Goal: Use online tool/utility: Utilize a website feature to perform a specific function

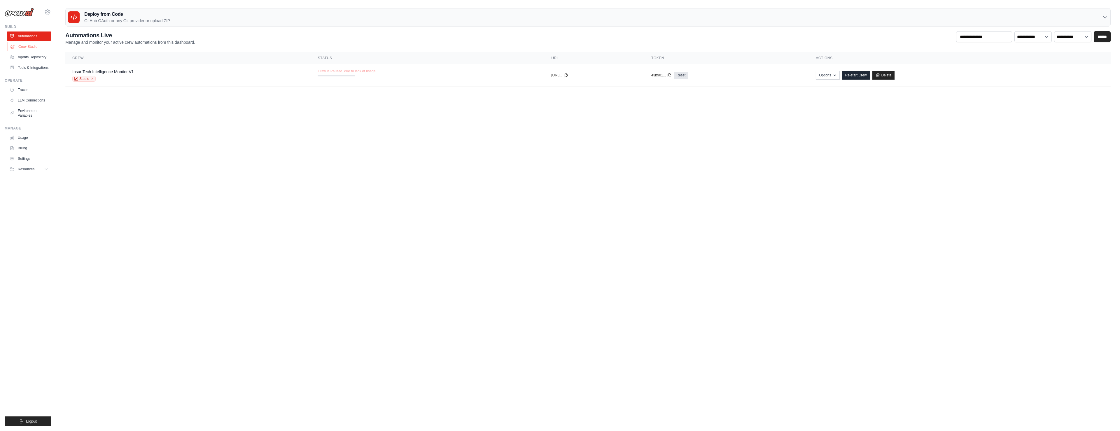
click at [35, 46] on link "Crew Studio" at bounding box center [30, 46] width 44 height 9
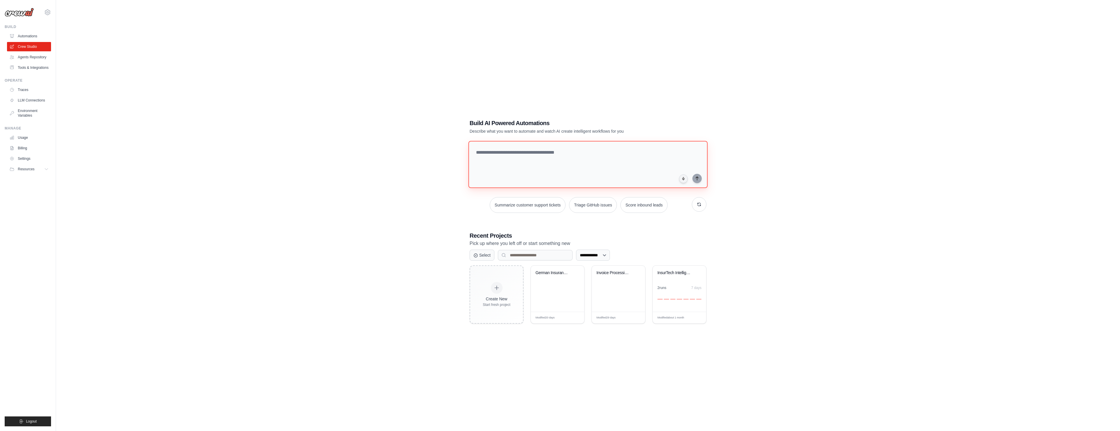
click at [513, 171] on textarea at bounding box center [588, 164] width 239 height 47
click at [529, 158] on textarea "**********" at bounding box center [588, 164] width 239 height 47
paste textarea "**********"
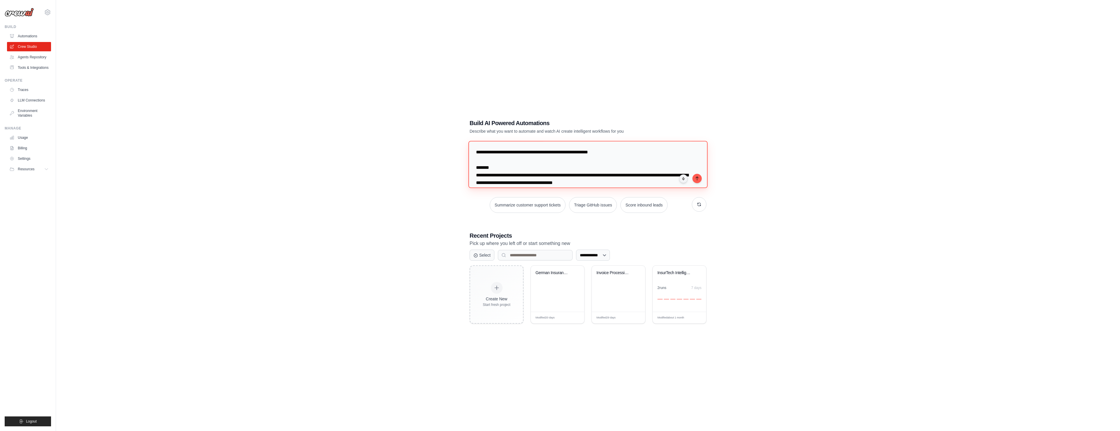
scroll to position [408, 0]
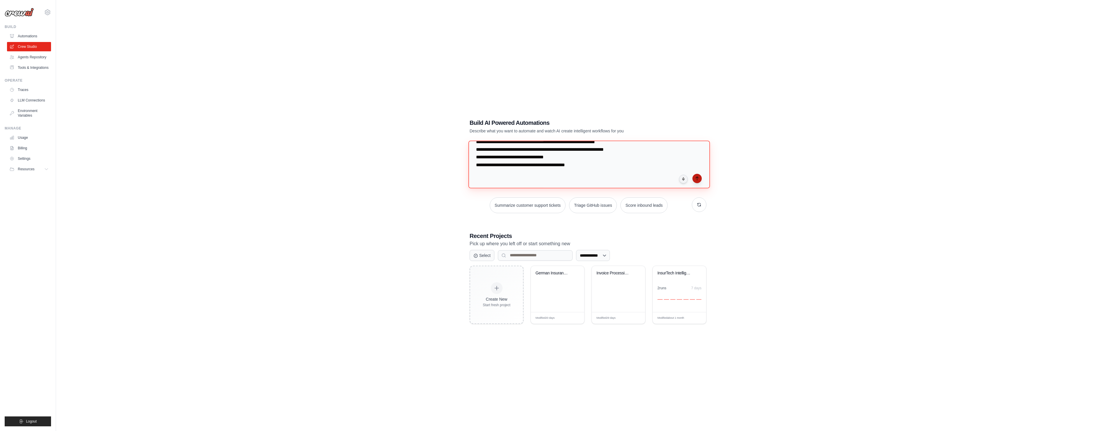
type textarea "**********"
click at [695, 182] on button "submit" at bounding box center [697, 178] width 9 height 9
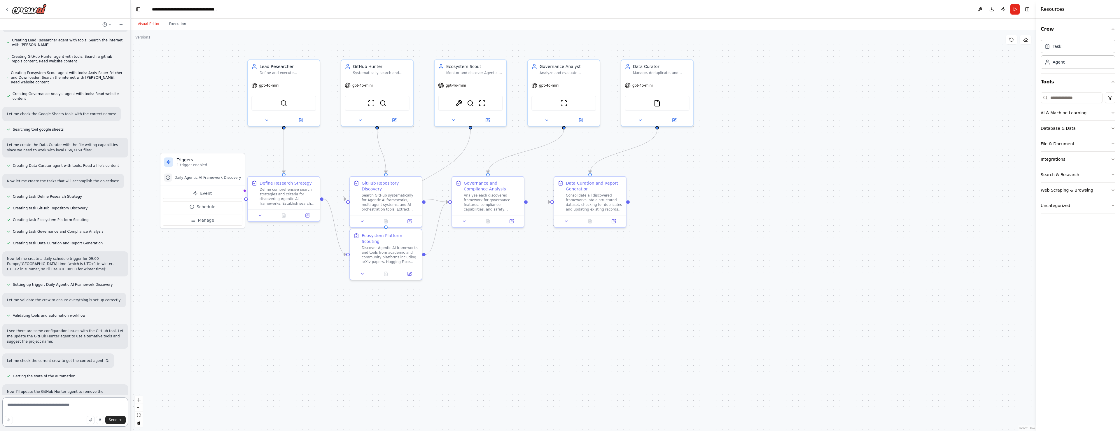
scroll to position [446, 0]
click at [281, 86] on div "gpt-4o-mini" at bounding box center [284, 84] width 72 height 13
click at [265, 87] on div "gpt-4o-mini" at bounding box center [265, 84] width 28 height 6
click at [263, 87] on div "gpt-4o-mini" at bounding box center [265, 84] width 28 height 6
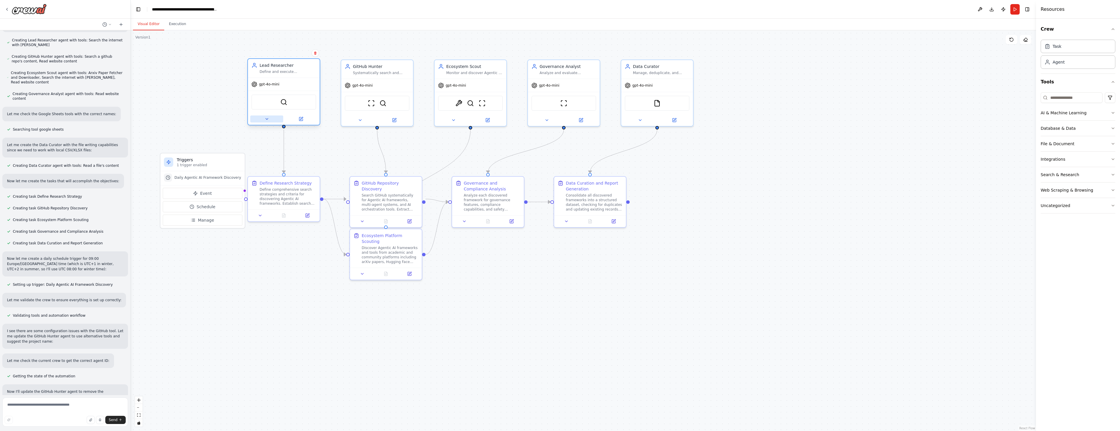
click at [269, 119] on icon at bounding box center [267, 119] width 5 height 5
click at [286, 239] on button "LLM Settings" at bounding box center [306, 239] width 106 height 11
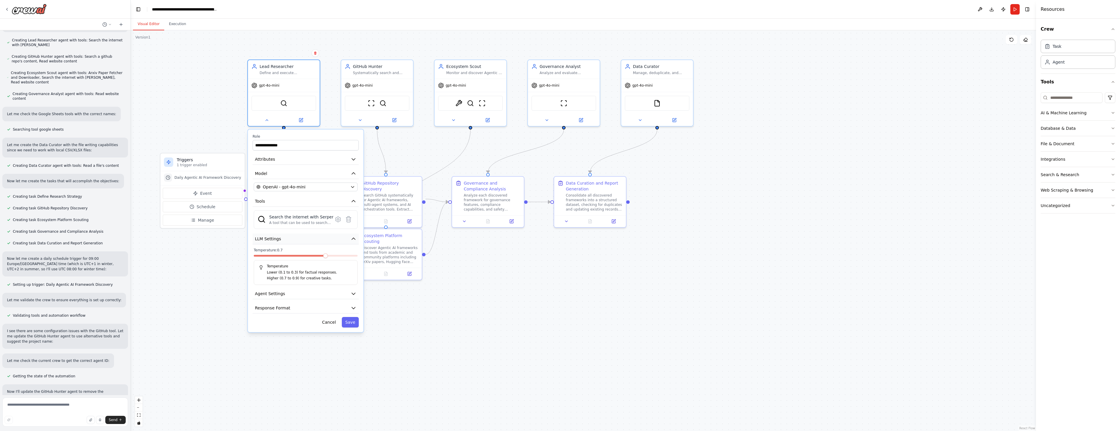
click at [286, 239] on button "LLM Settings" at bounding box center [306, 239] width 106 height 11
click at [284, 186] on span "OpenAI - gpt-4o-mini" at bounding box center [284, 187] width 43 height 6
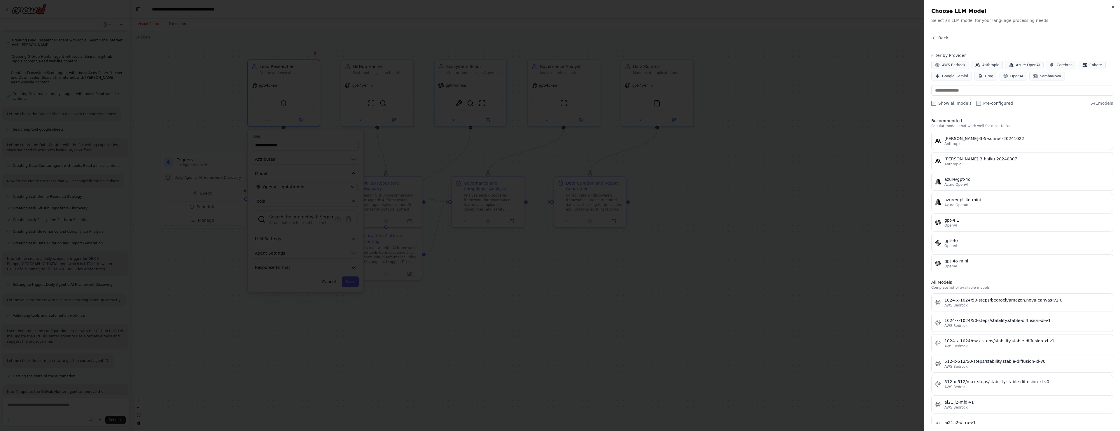
click at [819, 237] on div at bounding box center [560, 215] width 1120 height 431
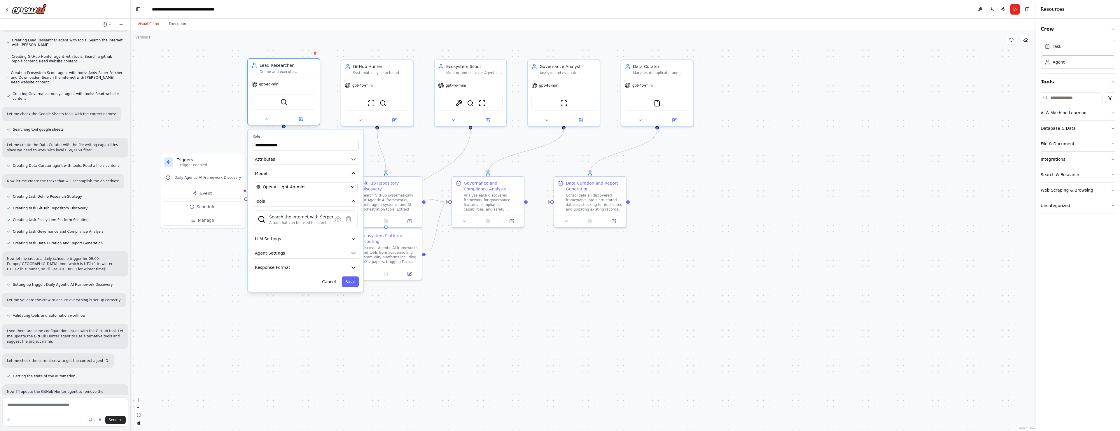
click at [278, 69] on div "Lead Researcher Define and execute comprehensive search strategies for discover…" at bounding box center [288, 68] width 57 height 12
click at [274, 79] on div "gpt-4o-mini" at bounding box center [284, 84] width 72 height 13
click at [283, 104] on img at bounding box center [283, 102] width 7 height 7
click at [1015, 8] on button "Run" at bounding box center [1015, 9] width 9 height 11
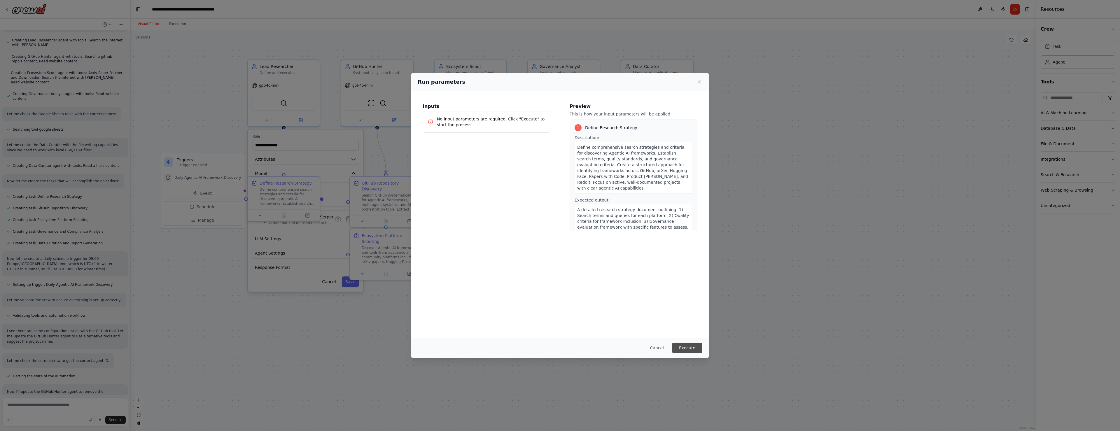
click at [689, 344] on button "Execute" at bounding box center [687, 348] width 30 height 11
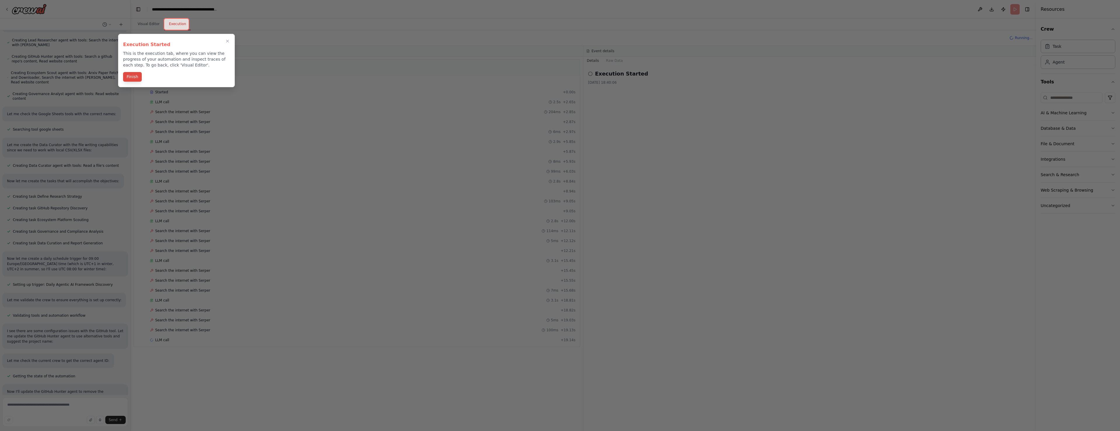
click at [131, 78] on button "Finish" at bounding box center [132, 77] width 19 height 10
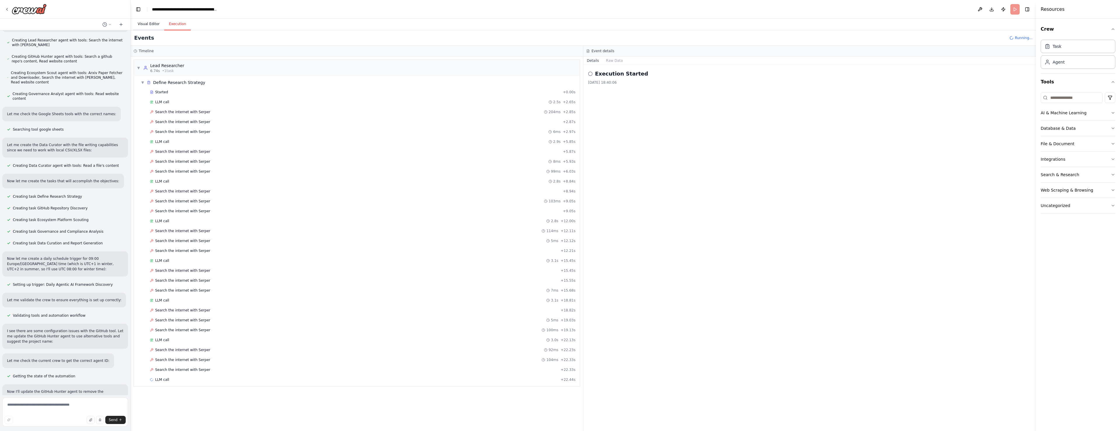
click at [149, 24] on button "Visual Editor" at bounding box center [148, 24] width 31 height 12
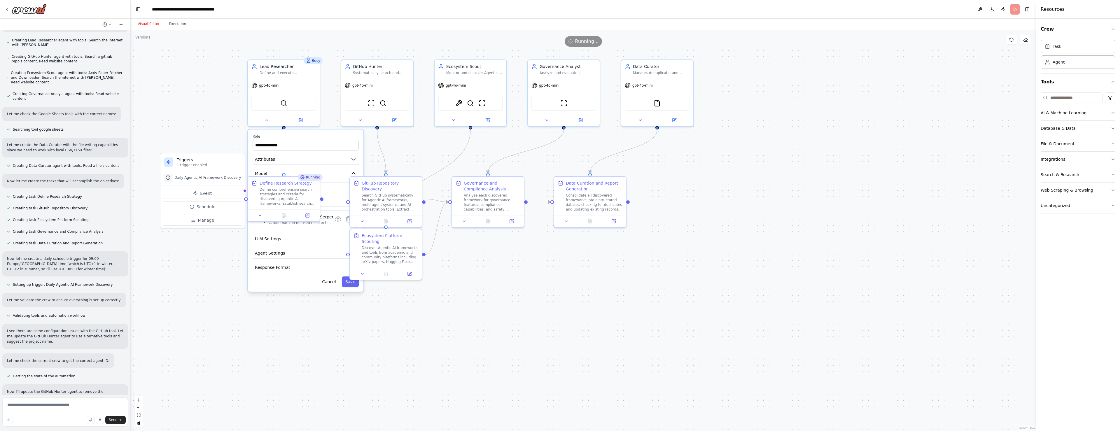
click at [184, 122] on div ".deletable-edge-delete-btn { width: 20px; height: 20px; border: 0px solid #ffff…" at bounding box center [584, 230] width 906 height 401
click at [186, 25] on button "Execution" at bounding box center [177, 24] width 27 height 12
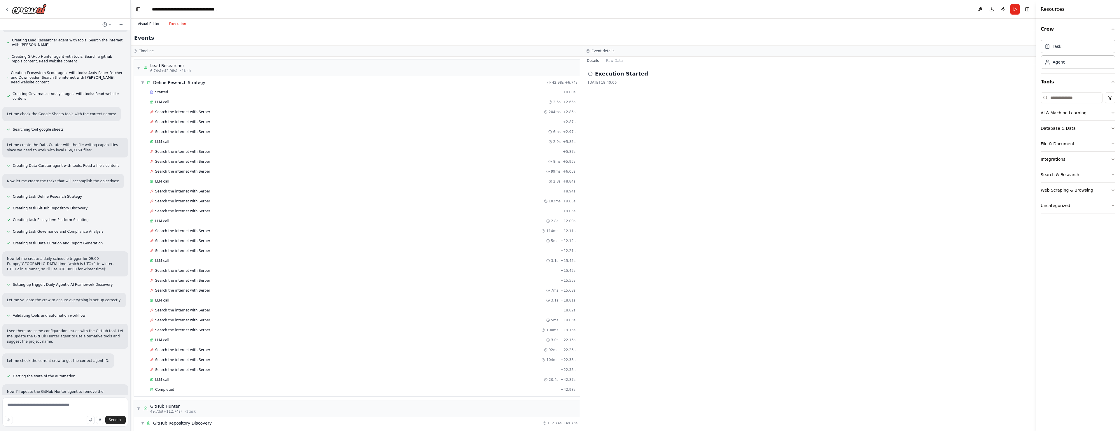
click at [153, 19] on button "Visual Editor" at bounding box center [148, 24] width 31 height 12
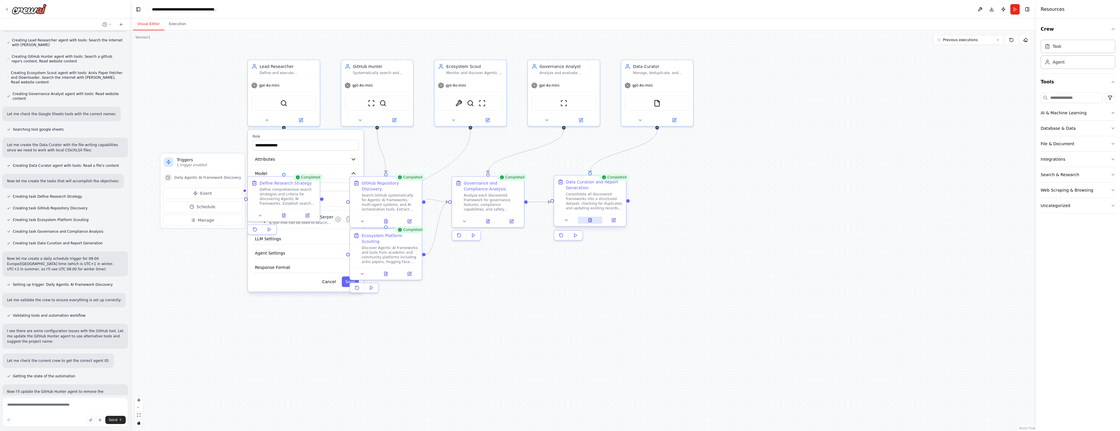
click at [590, 222] on icon at bounding box center [590, 220] width 3 height 4
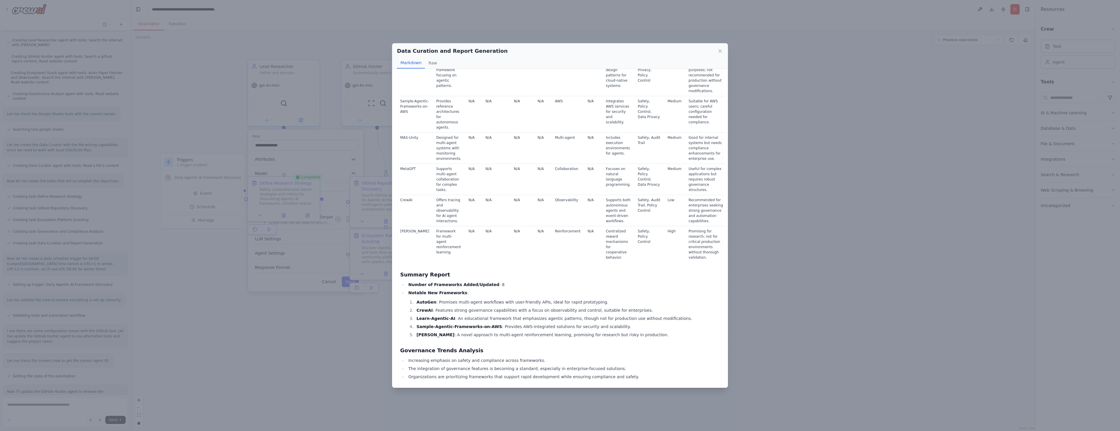
scroll to position [142, 0]
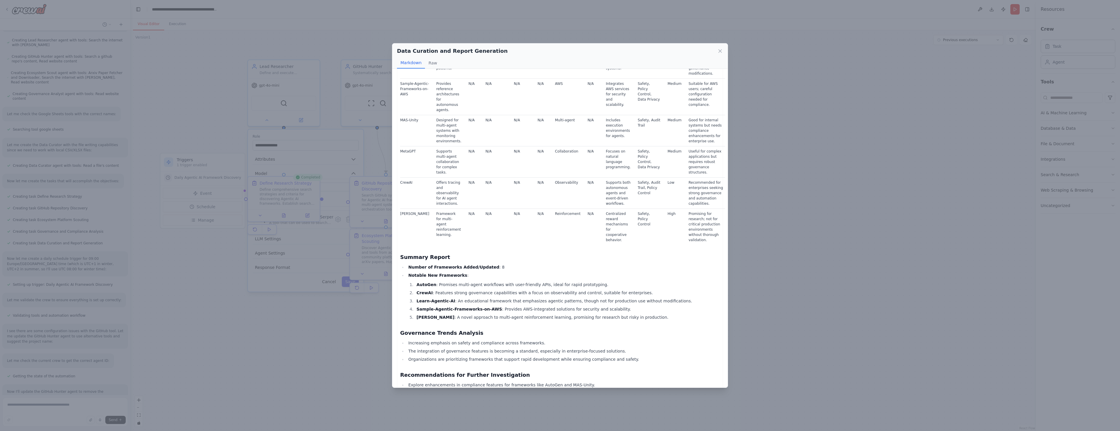
click at [817, 258] on div "Data Curation and Report Generation Markdown Raw Framework Inventory Dataset Na…" at bounding box center [560, 215] width 1120 height 431
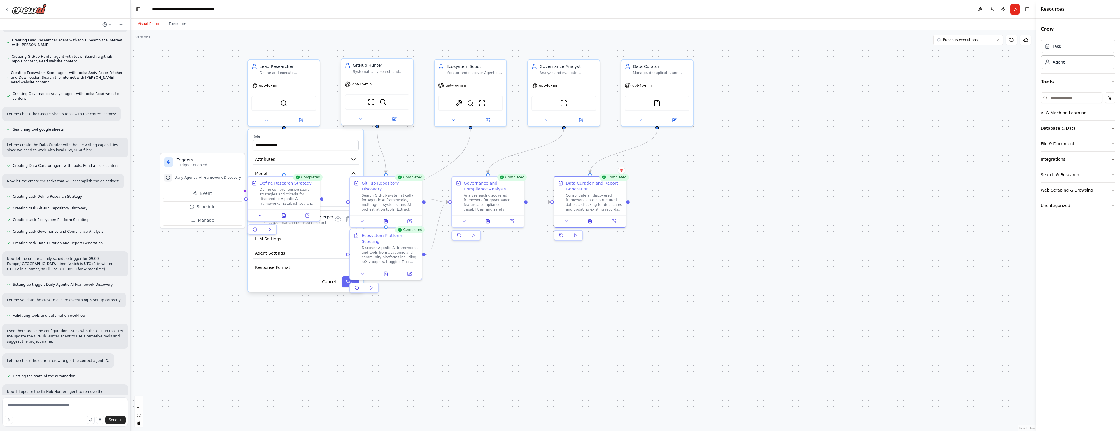
click at [382, 85] on div "gpt-4o-mini" at bounding box center [377, 84] width 72 height 13
click at [363, 116] on button at bounding box center [360, 119] width 33 height 7
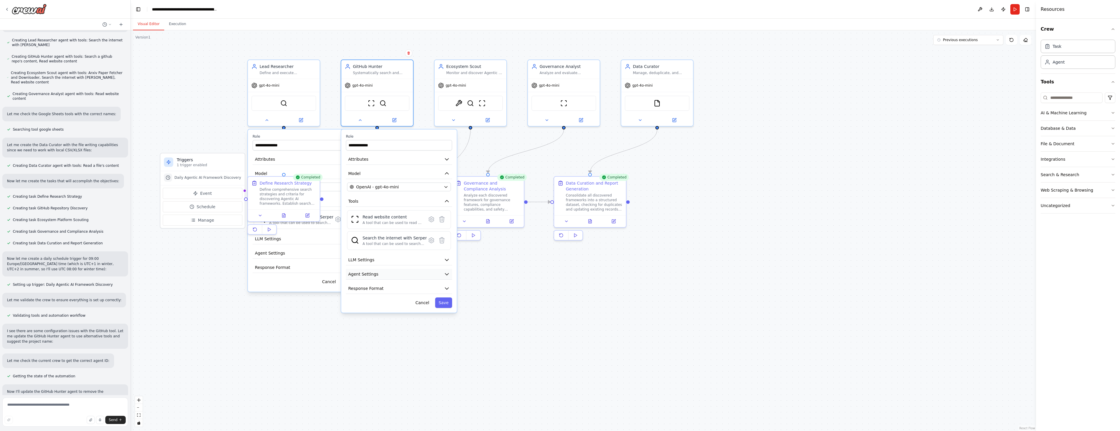
click at [360, 274] on span "Agent Settings" at bounding box center [363, 274] width 30 height 6
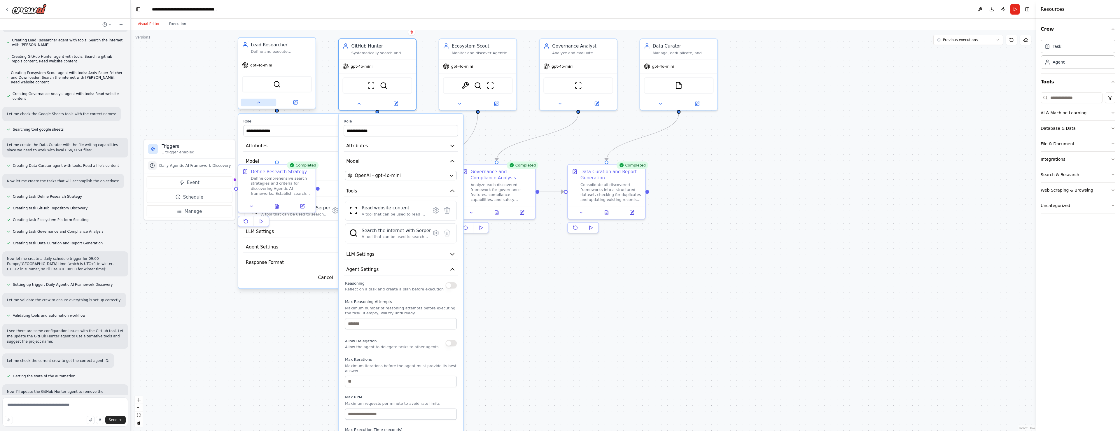
click at [259, 104] on icon at bounding box center [258, 102] width 5 height 5
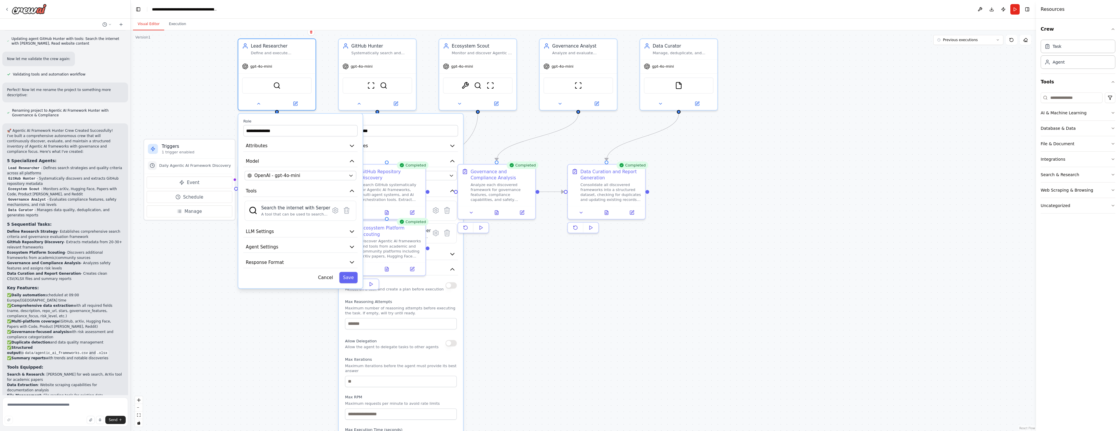
scroll to position [878, 0]
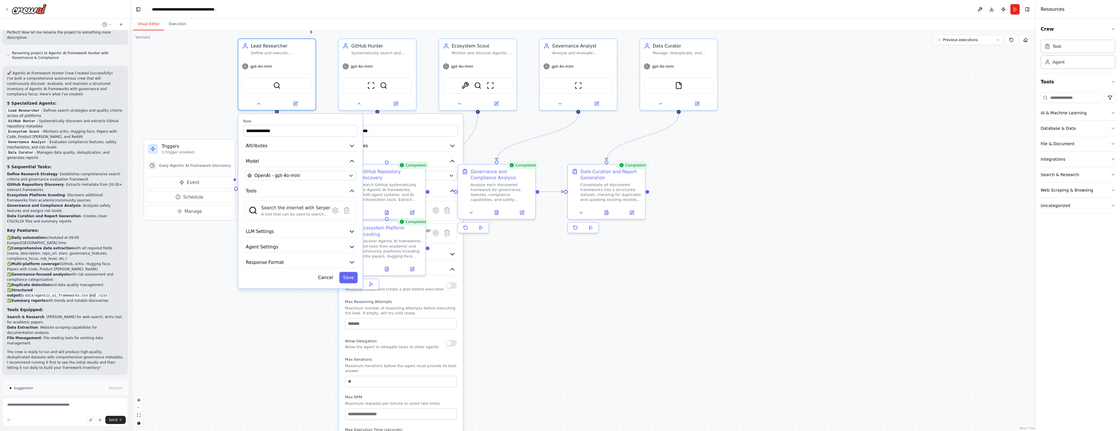
click at [46, 411] on icon at bounding box center [47, 413] width 4 height 4
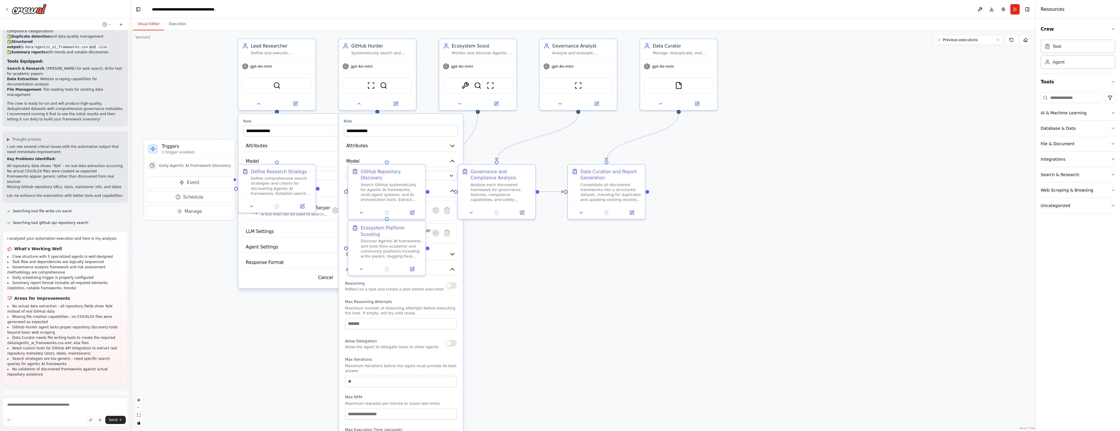
scroll to position [1131, 0]
click at [34, 414] on button "Enable coding skills" at bounding box center [65, 418] width 116 height 9
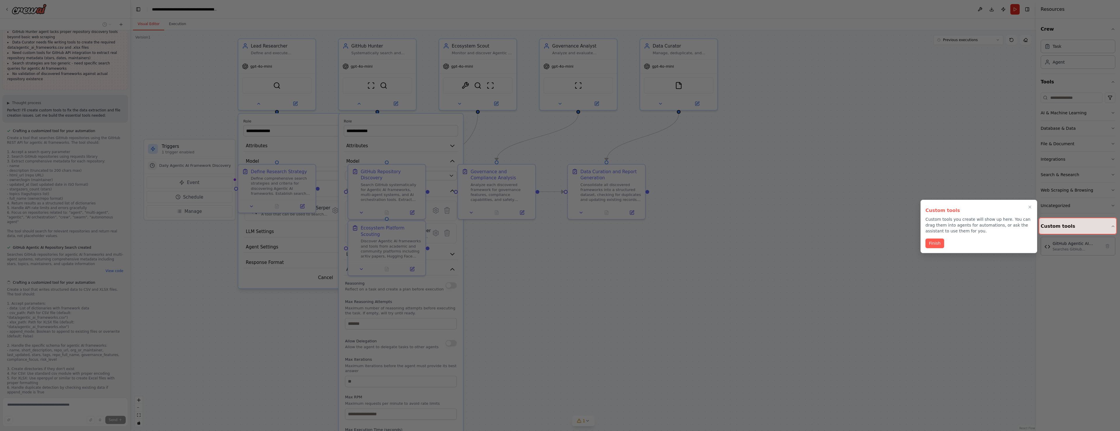
scroll to position [1422, 0]
click at [933, 245] on button "Finish" at bounding box center [935, 243] width 19 height 10
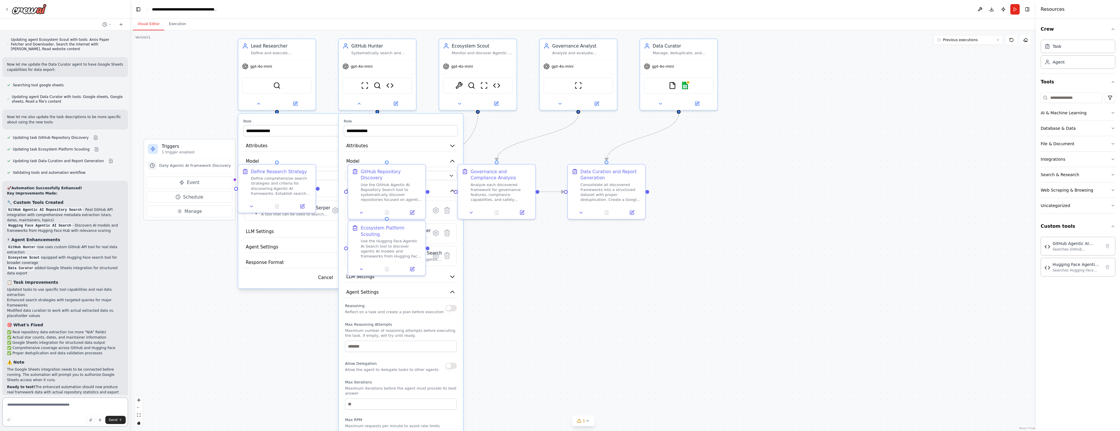
scroll to position [2062, 0]
